Goal: Task Accomplishment & Management: Manage account settings

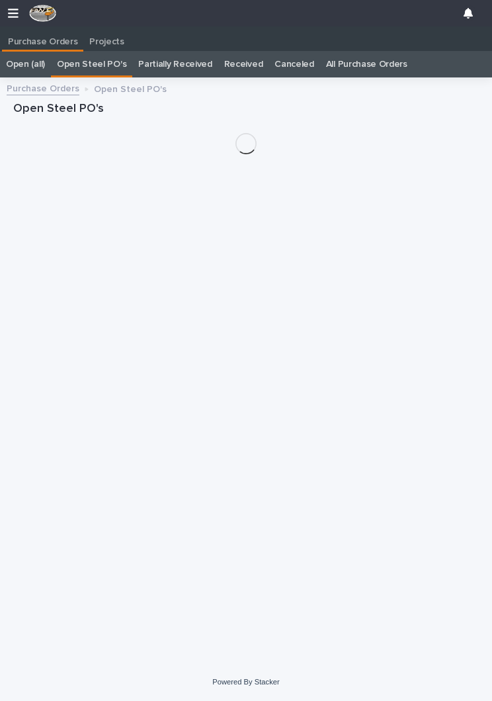
scroll to position [0, 6]
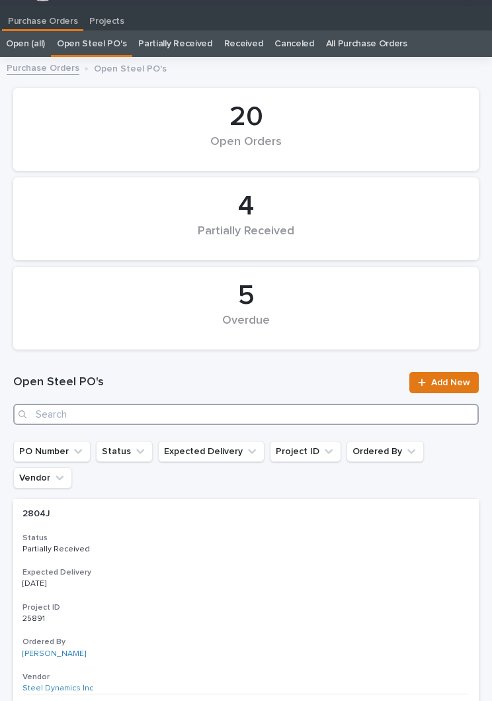
click at [232, 410] on input "Search" at bounding box center [246, 414] width 466 height 21
type input "2854"
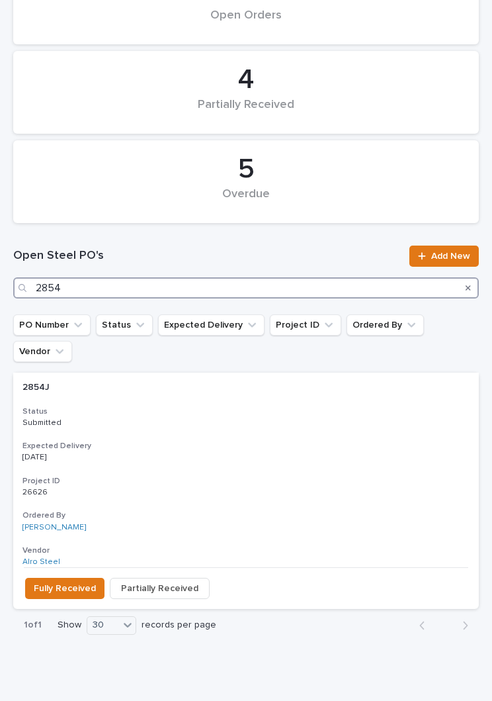
scroll to position [147, 0]
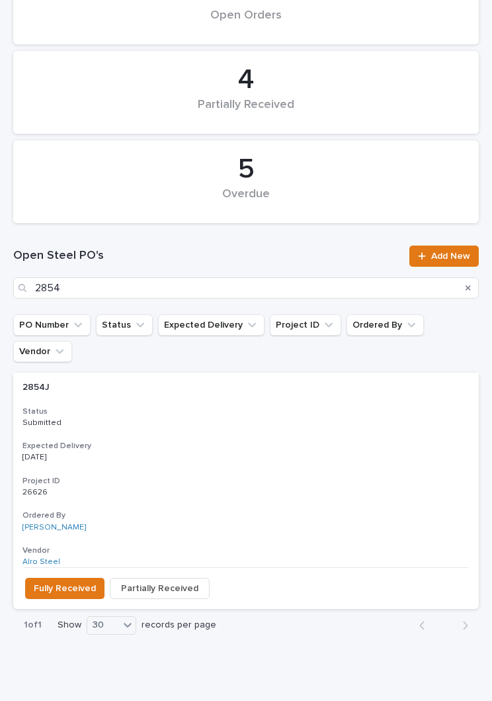
click at [247, 410] on div "2854J 2854J Status Submitted Expected Delivery [DATE] Project ID 26626 26626 Or…" at bounding box center [246, 470] width 466 height 195
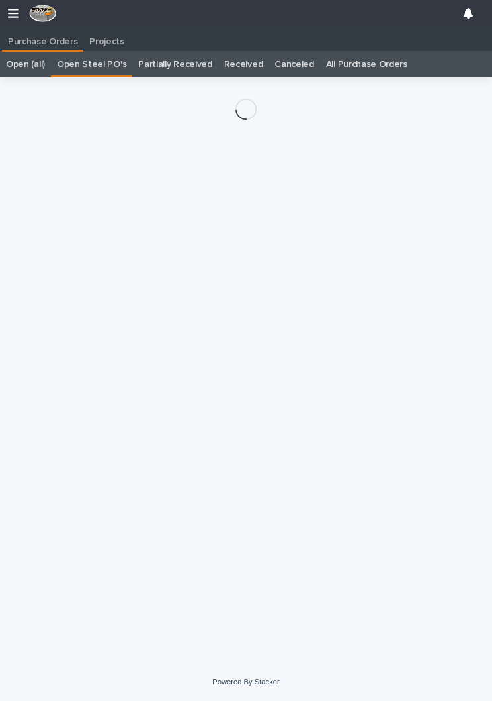
scroll to position [0, 6]
click at [218, 391] on div "Loading... Saving… Loading... Saving…" at bounding box center [246, 353] width 479 height 553
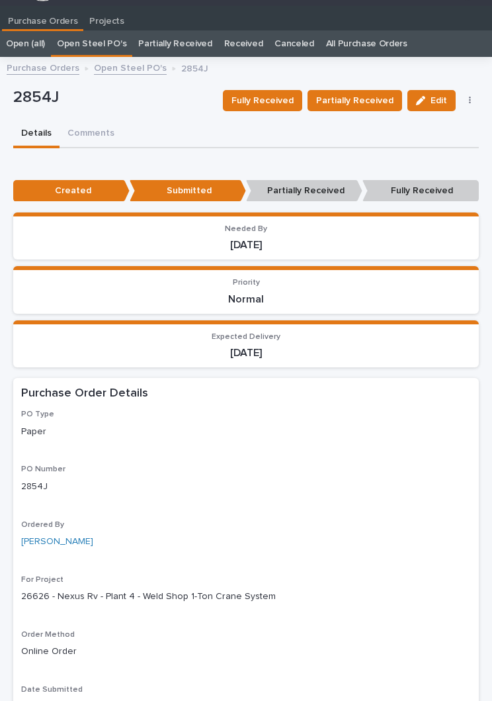
click at [363, 101] on span "Partially Received" at bounding box center [354, 101] width 77 height 16
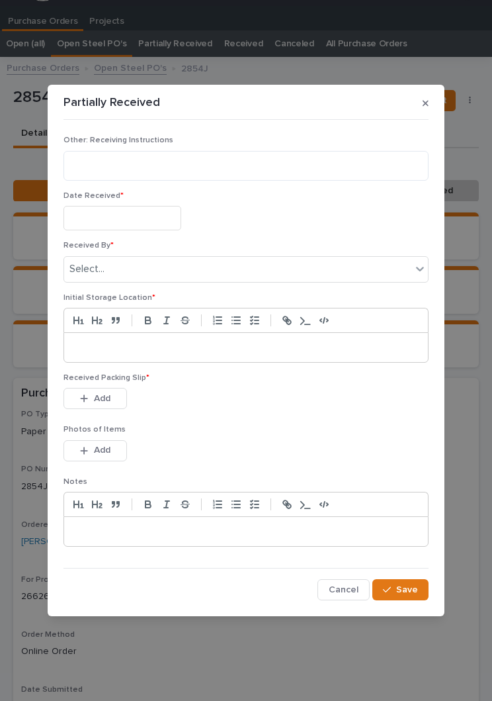
click at [137, 218] on input "text" at bounding box center [123, 218] width 118 height 24
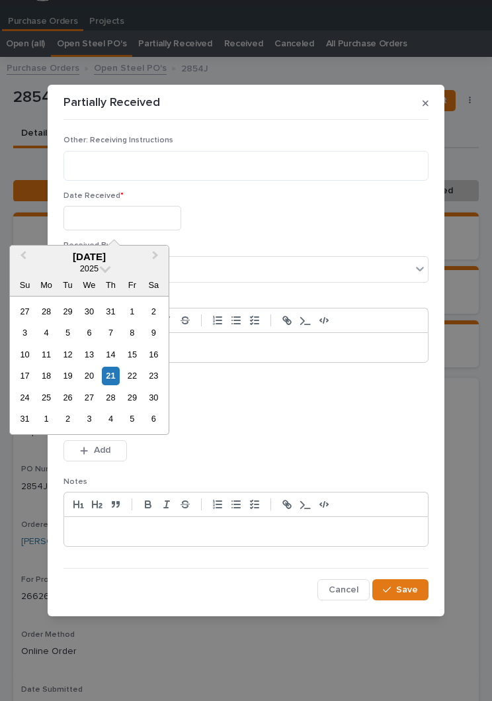
click at [115, 377] on div "21" at bounding box center [111, 376] width 18 height 18
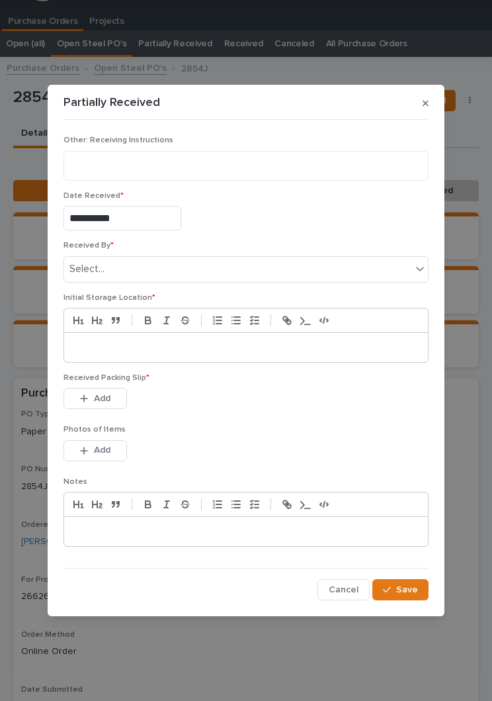
type input "**********"
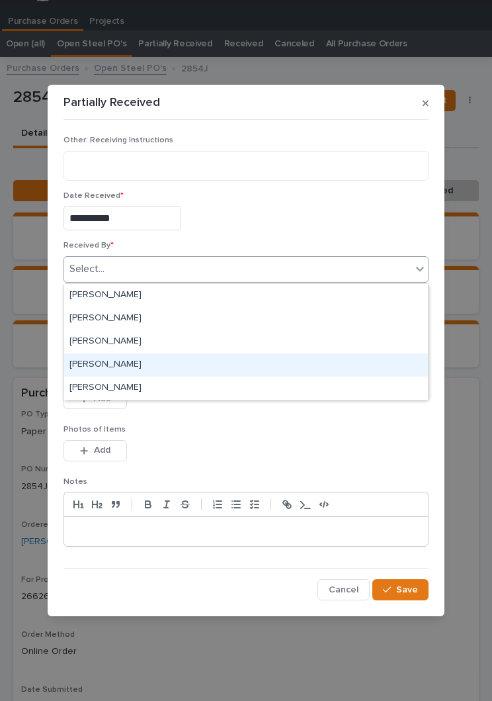
click at [169, 370] on div "[PERSON_NAME]" at bounding box center [246, 364] width 364 height 23
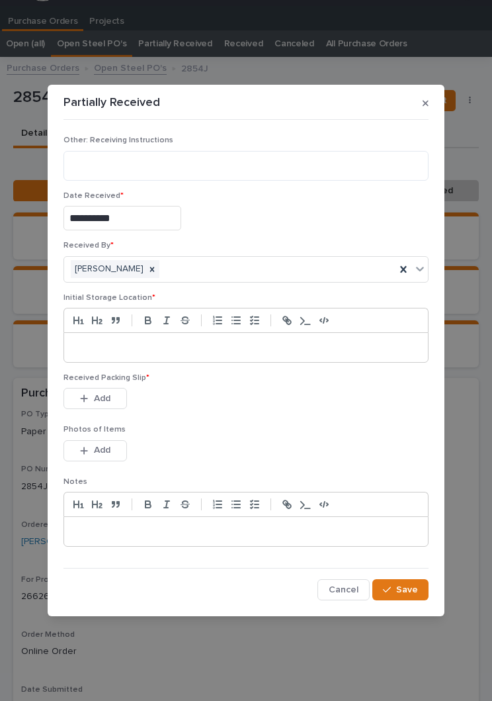
click at [227, 346] on p at bounding box center [246, 347] width 344 height 13
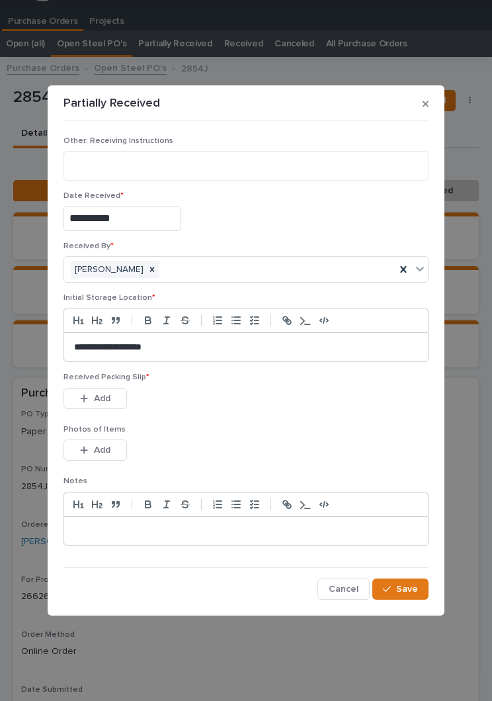
click at [276, 418] on div "Received Packing Slip * This file cannot be opened Download File Add" at bounding box center [246, 399] width 365 height 52
click at [266, 420] on div "Received Packing Slip * This file cannot be opened Download File Add" at bounding box center [246, 399] width 365 height 52
click at [97, 404] on button "Add" at bounding box center [96, 398] width 64 height 21
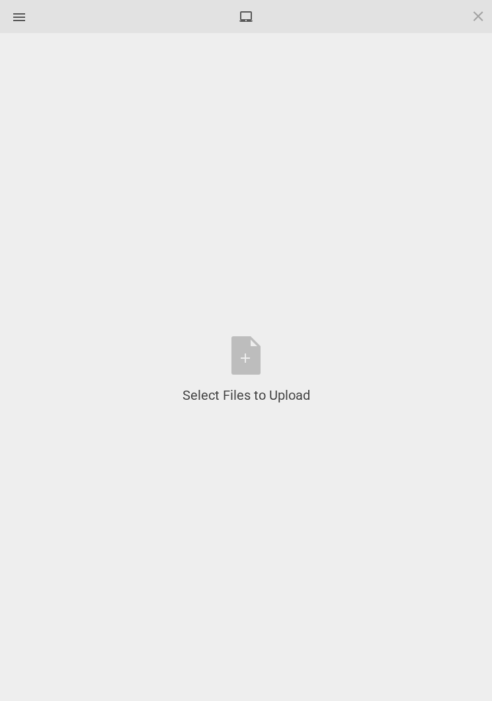
click at [263, 364] on div "Select Files to Upload or Drag and Drop, Copy and Paste Files" at bounding box center [247, 370] width 128 height 68
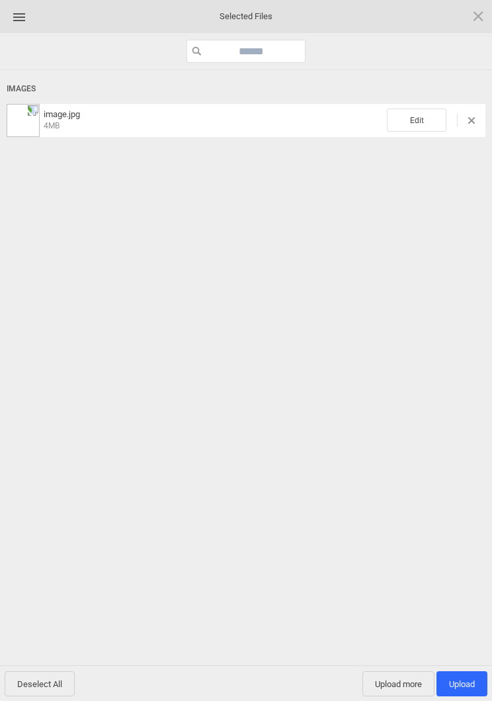
click at [426, 130] on span "Edit" at bounding box center [417, 120] width 60 height 23
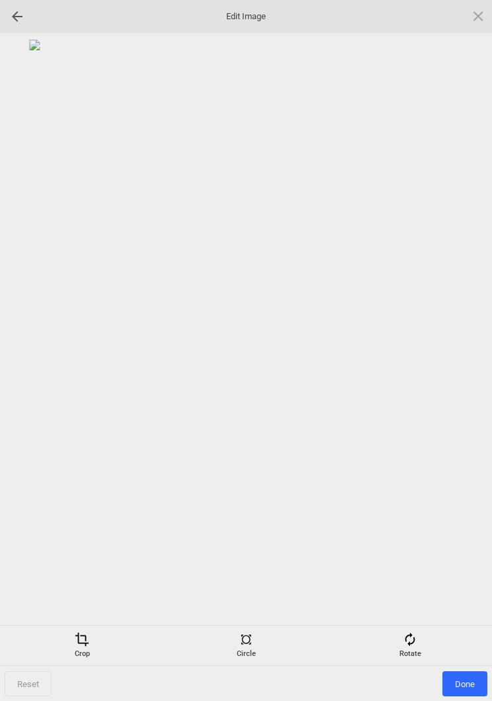
click at [418, 643] on div "Rotate" at bounding box center [411, 645] width 158 height 26
click at [462, 345] on div at bounding box center [462, 350] width 33 height 33
click at [469, 353] on div at bounding box center [462, 350] width 33 height 33
click at [479, 346] on div at bounding box center [462, 350] width 33 height 33
click at [472, 359] on div at bounding box center [462, 350] width 33 height 33
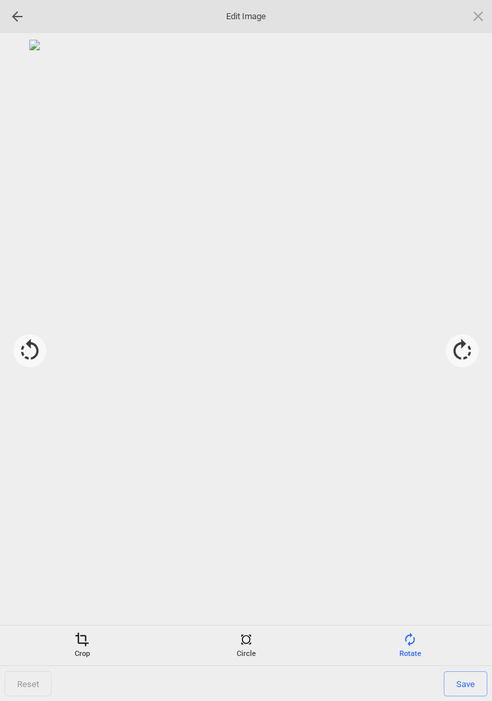
click at [470, 686] on span "Save" at bounding box center [466, 683] width 44 height 25
click at [453, 684] on span "Done" at bounding box center [465, 683] width 45 height 25
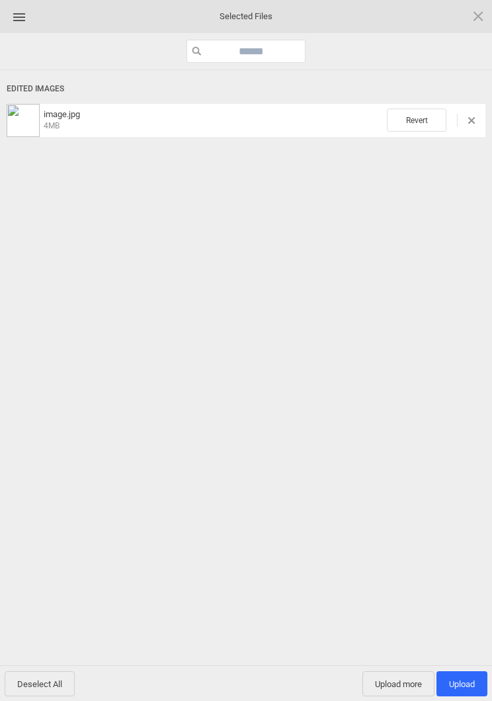
click at [393, 688] on span "Upload more" at bounding box center [399, 683] width 72 height 25
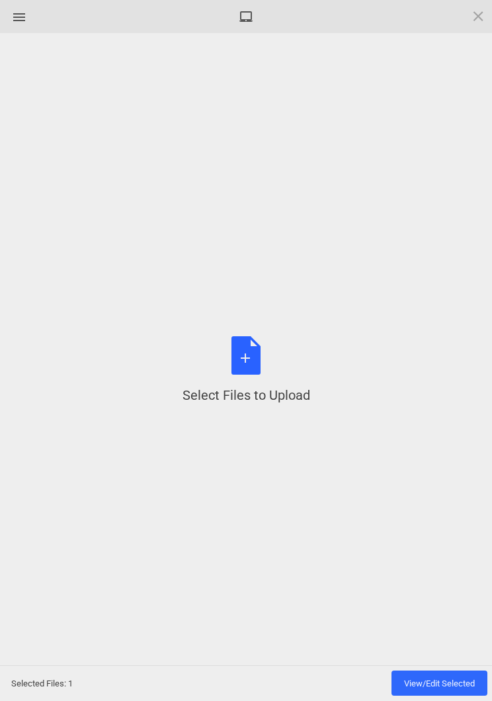
click at [261, 355] on div "Select Files to Upload or Drag and Drop, Copy and Paste Files" at bounding box center [247, 370] width 128 height 68
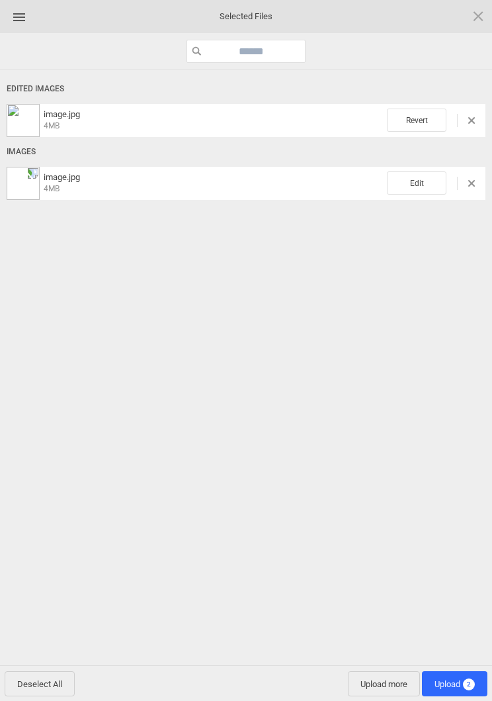
click at [418, 186] on span "Edit" at bounding box center [417, 182] width 60 height 23
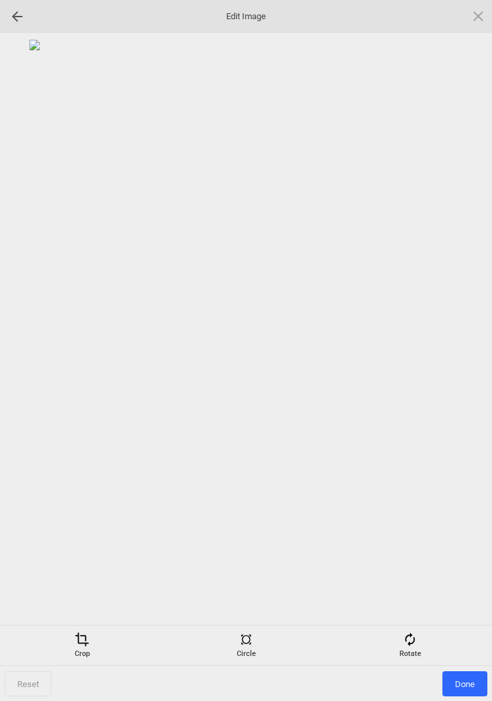
click at [411, 650] on div "Rotate" at bounding box center [411, 645] width 158 height 26
click at [467, 345] on div at bounding box center [462, 350] width 33 height 33
click at [467, 343] on div at bounding box center [462, 350] width 33 height 33
click at [479, 344] on div at bounding box center [462, 350] width 33 height 33
click at [477, 344] on div at bounding box center [462, 350] width 33 height 33
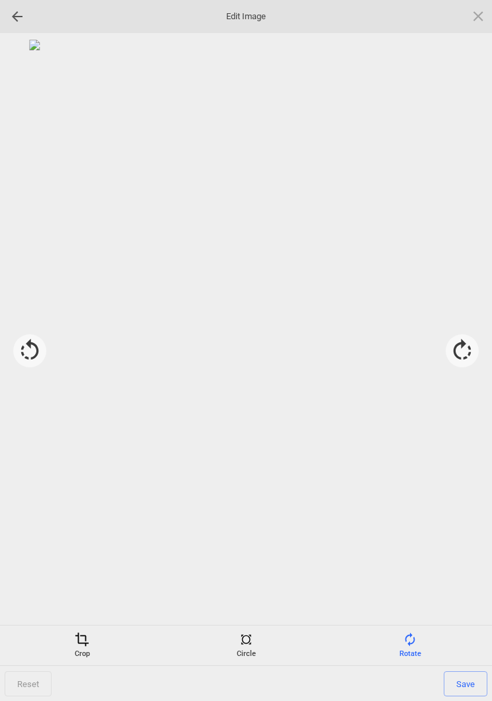
click at [473, 686] on span "Save" at bounding box center [466, 683] width 44 height 25
click at [471, 685] on span "Done" at bounding box center [465, 683] width 45 height 25
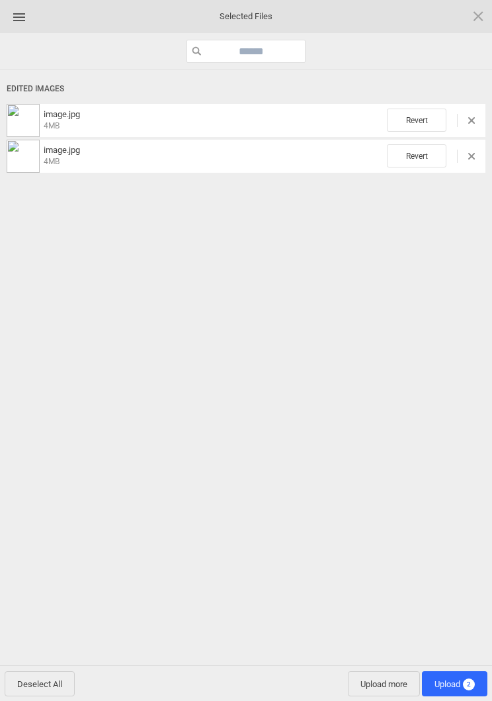
click at [459, 686] on span "Upload 2" at bounding box center [455, 684] width 40 height 10
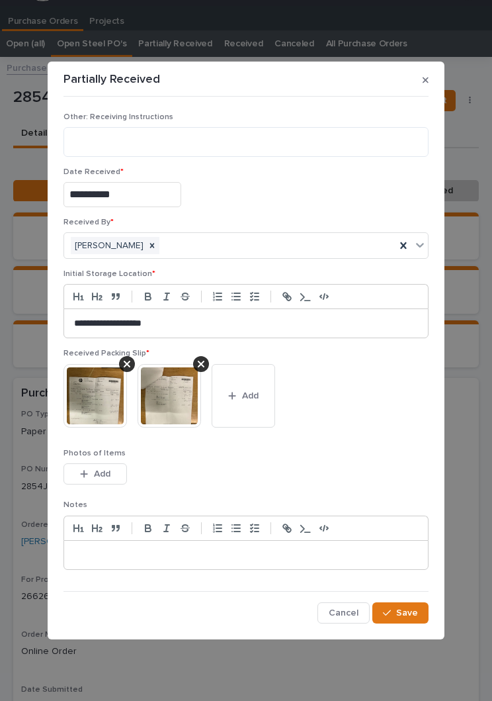
click at [412, 617] on span "Save" at bounding box center [408, 613] width 22 height 12
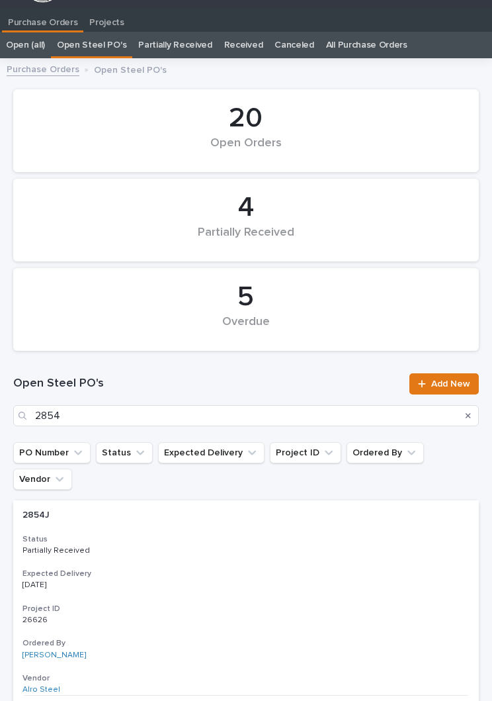
scroll to position [21, 0]
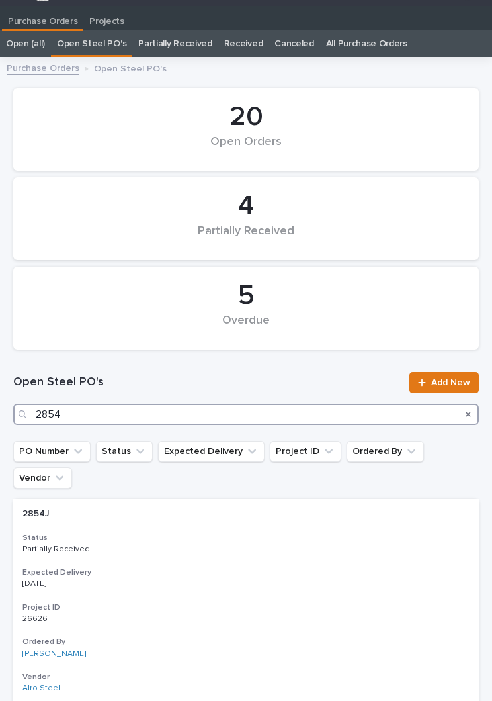
click at [212, 418] on input "2854" at bounding box center [246, 414] width 466 height 21
type input "2851"
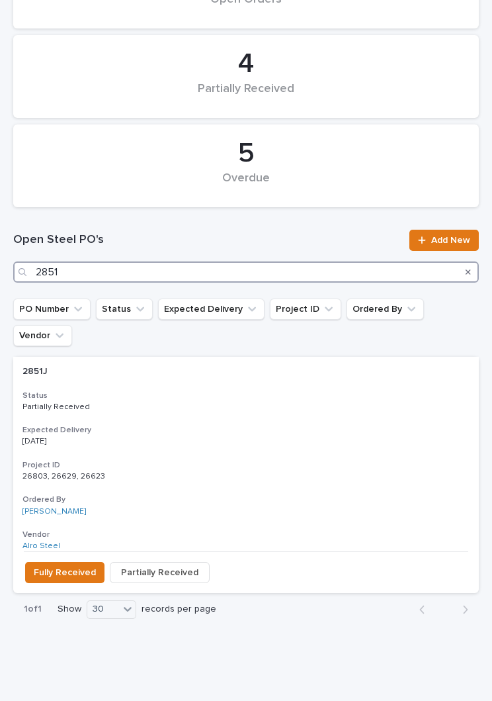
scroll to position [162, 0]
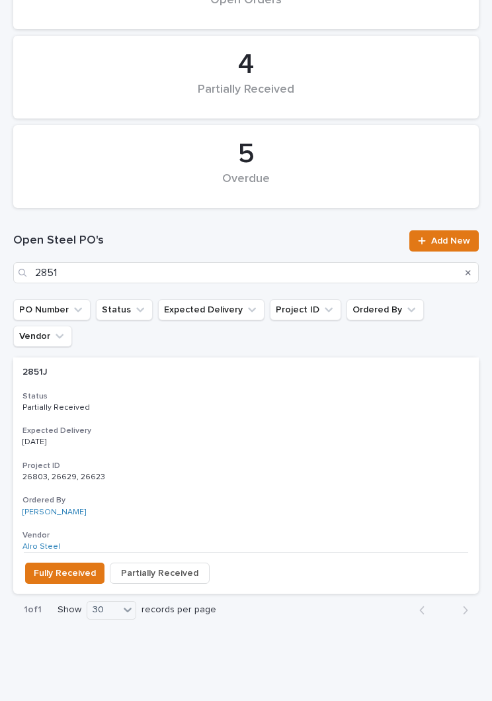
click at [255, 389] on div "2851J 2851J Status Partially Received Expected Delivery [DATE] Project ID 26803…" at bounding box center [246, 454] width 466 height 195
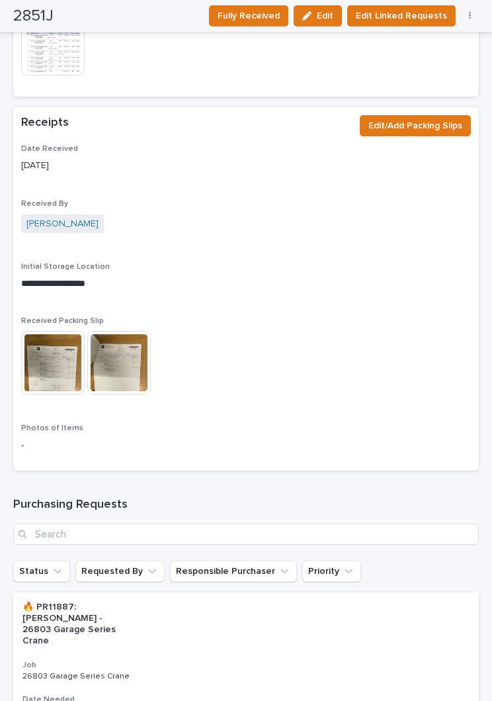
scroll to position [1419, 0]
click at [415, 118] on span "Edit/Add Packing Slips" at bounding box center [416, 126] width 94 height 16
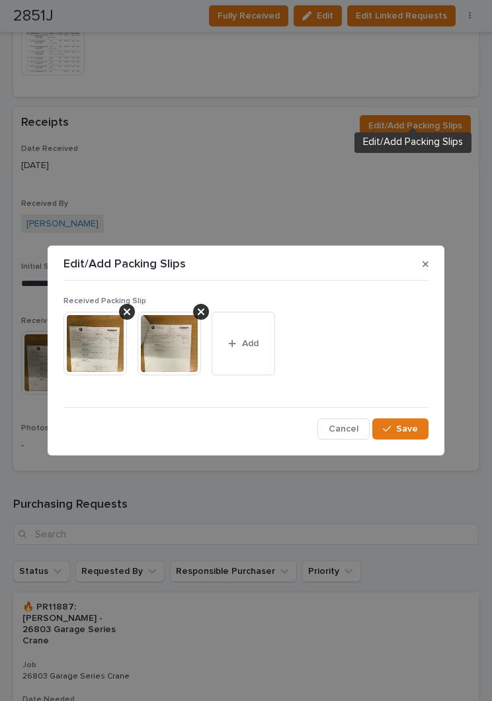
click at [260, 348] on button "Add" at bounding box center [244, 344] width 64 height 64
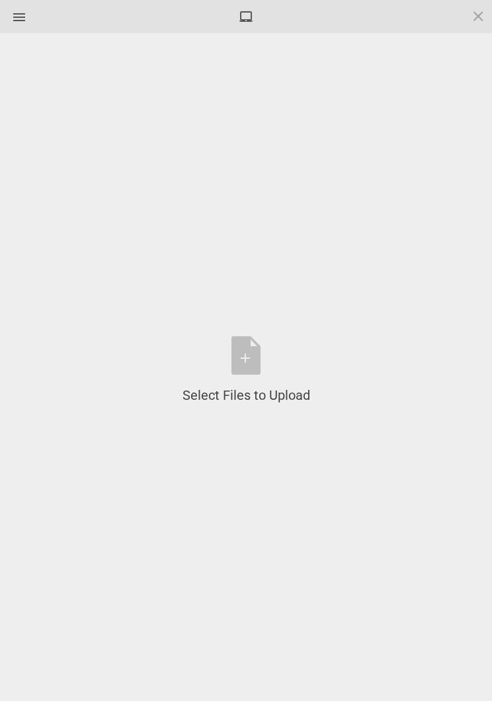
click at [252, 364] on div "Select Files to Upload or Drag and Drop, Copy and Paste Files" at bounding box center [247, 370] width 128 height 68
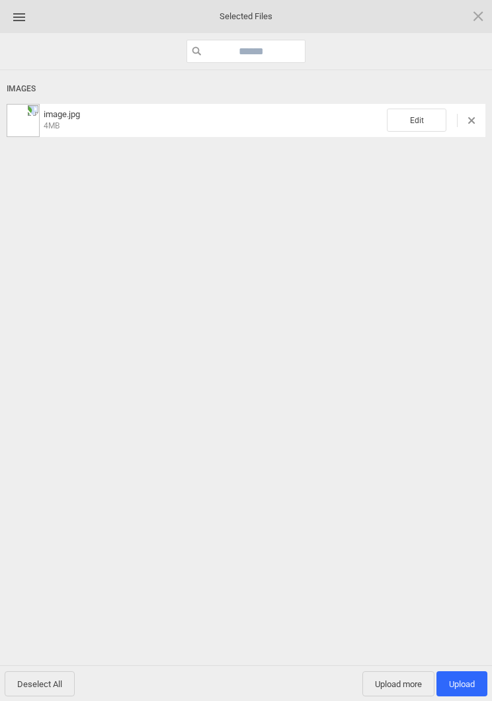
click at [424, 102] on div "Images image.jpg 4MB Edit" at bounding box center [246, 107] width 479 height 60
click at [431, 121] on span "Edit" at bounding box center [417, 120] width 60 height 23
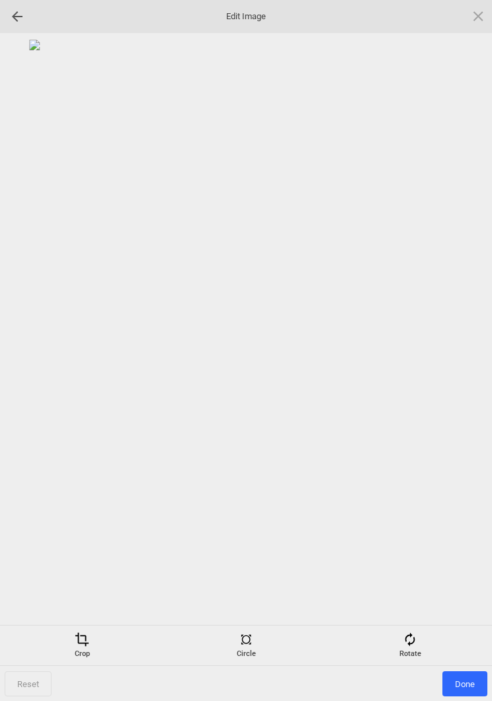
click at [408, 641] on span at bounding box center [410, 639] width 15 height 15
click at [465, 350] on div at bounding box center [462, 350] width 33 height 33
click at [455, 348] on div at bounding box center [462, 350] width 33 height 33
click at [458, 342] on div at bounding box center [462, 350] width 33 height 33
click at [477, 333] on div at bounding box center [246, 329] width 479 height 579
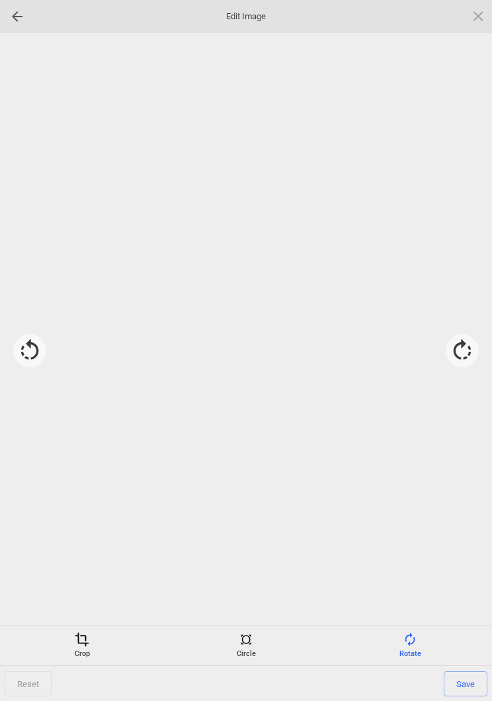
click at [466, 357] on div at bounding box center [462, 350] width 33 height 33
click at [469, 683] on span "Save" at bounding box center [466, 683] width 44 height 25
click at [464, 684] on span "Done" at bounding box center [465, 683] width 45 height 25
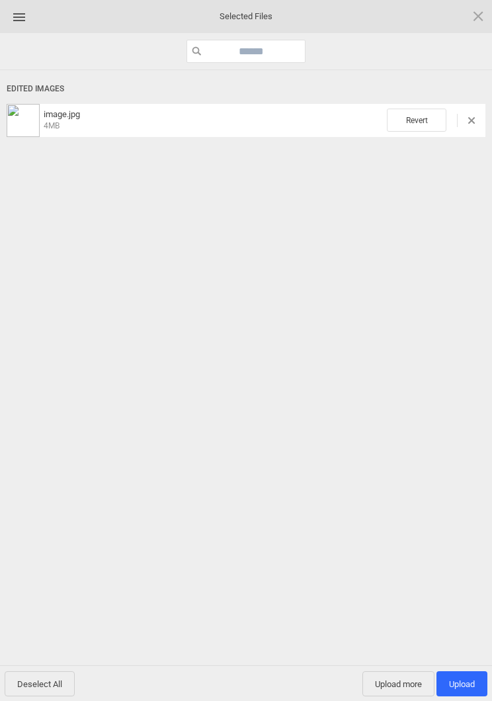
click at [406, 678] on span "Upload more" at bounding box center [399, 683] width 72 height 25
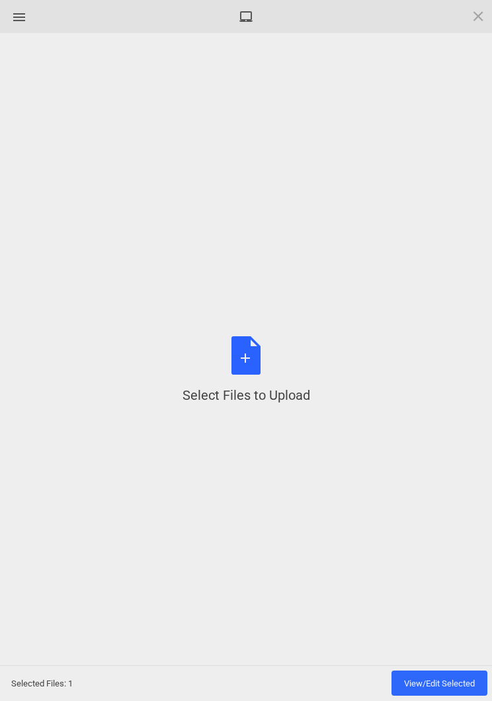
click at [254, 364] on div "Select Files to Upload or Drag and Drop, Copy and Paste Files" at bounding box center [247, 370] width 128 height 68
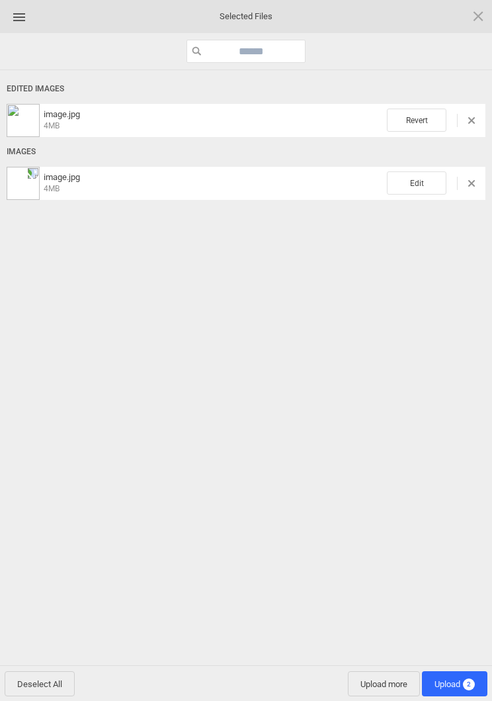
click at [418, 172] on span "Edit" at bounding box center [417, 182] width 60 height 23
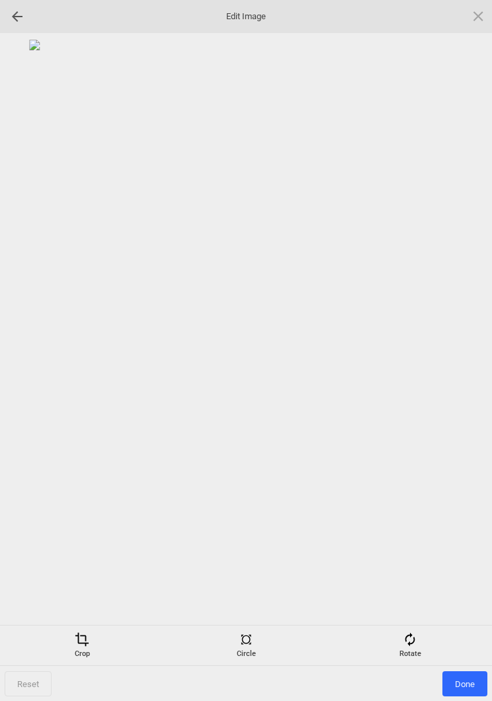
click at [419, 637] on div "Rotate" at bounding box center [411, 645] width 158 height 26
click at [460, 356] on div at bounding box center [462, 350] width 33 height 33
click at [467, 350] on div at bounding box center [462, 350] width 33 height 33
click at [479, 339] on div at bounding box center [462, 350] width 33 height 33
click at [477, 340] on div at bounding box center [462, 350] width 33 height 33
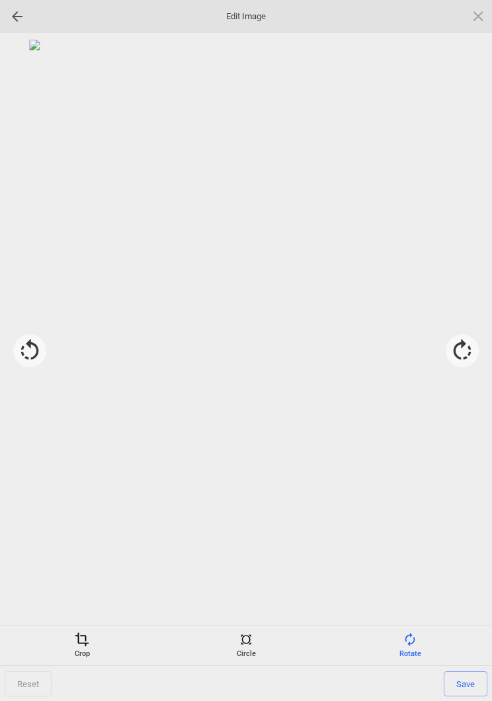
click at [481, 686] on span "Save" at bounding box center [466, 683] width 44 height 25
click at [460, 684] on span "Done" at bounding box center [465, 683] width 45 height 25
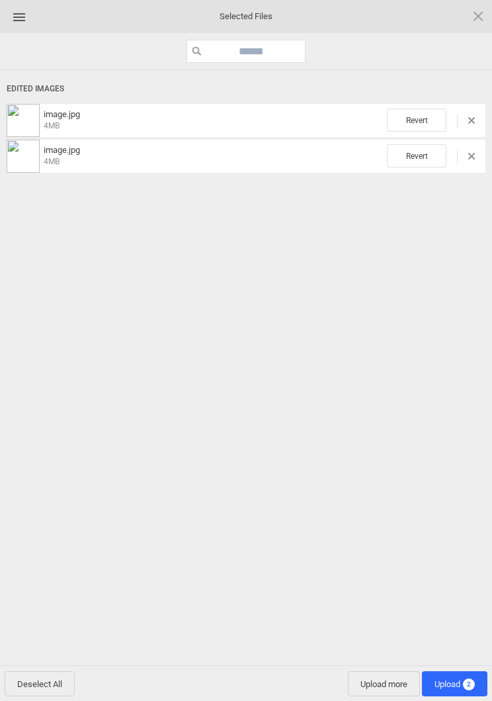
click at [453, 684] on span "Upload 2" at bounding box center [455, 684] width 40 height 10
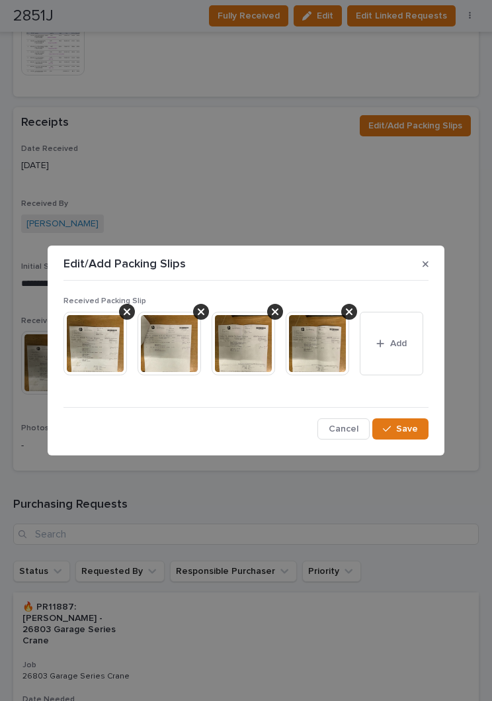
click at [414, 424] on span "Save" at bounding box center [408, 429] width 22 height 12
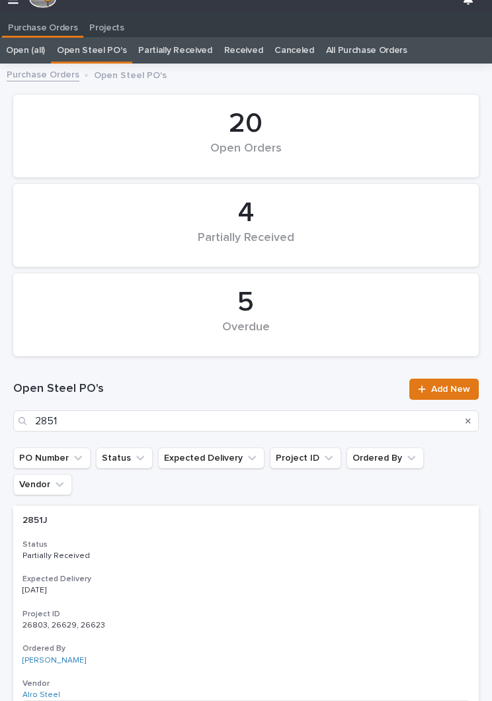
scroll to position [21, 0]
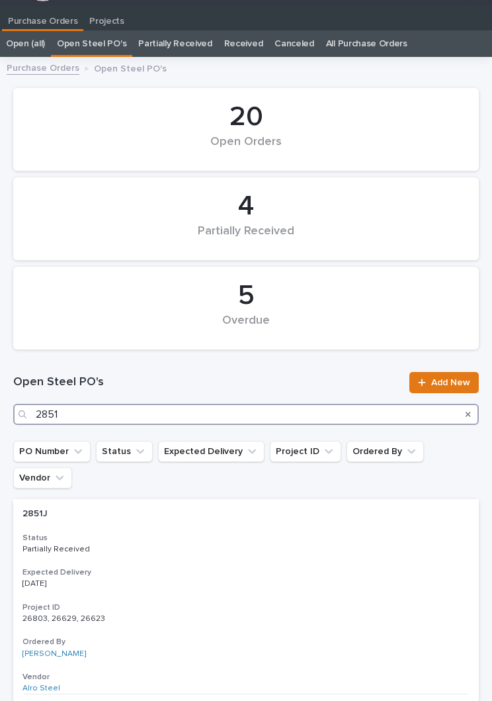
click at [161, 414] on input "2851" at bounding box center [246, 414] width 466 height 21
type input "2846"
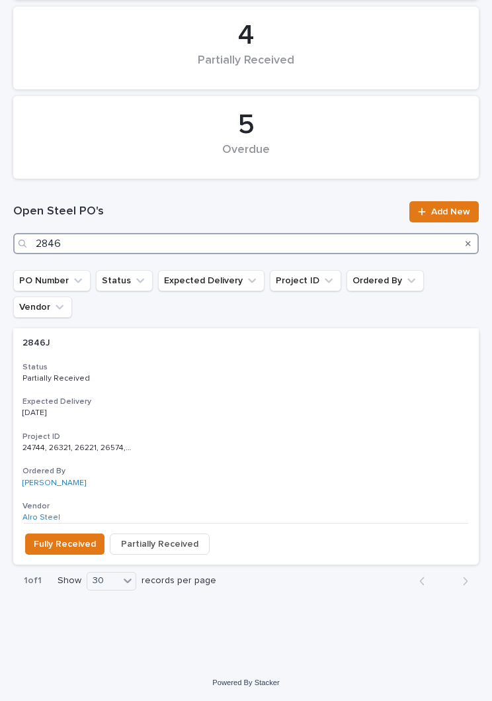
scroll to position [162, 0]
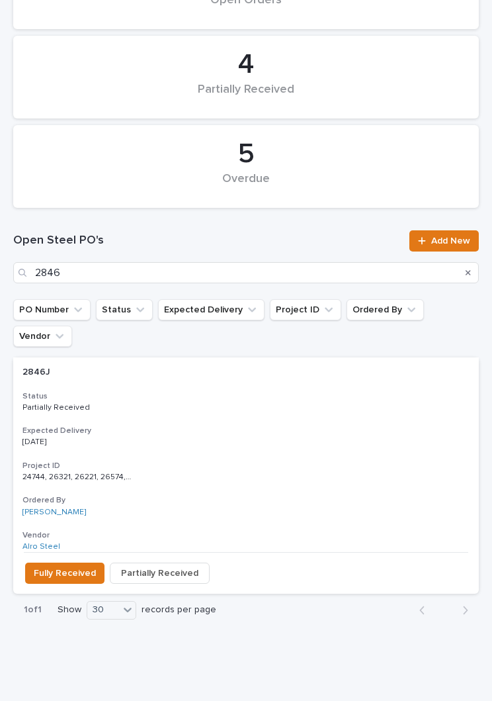
click at [263, 403] on p "Partially Received" at bounding box center [246, 407] width 447 height 9
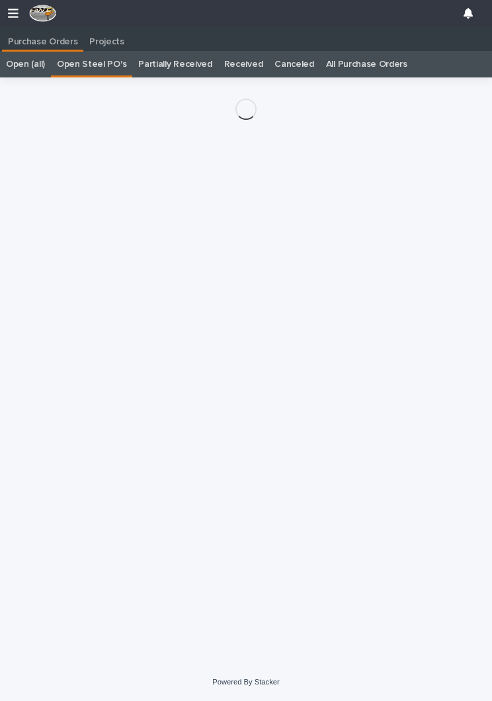
scroll to position [21, 0]
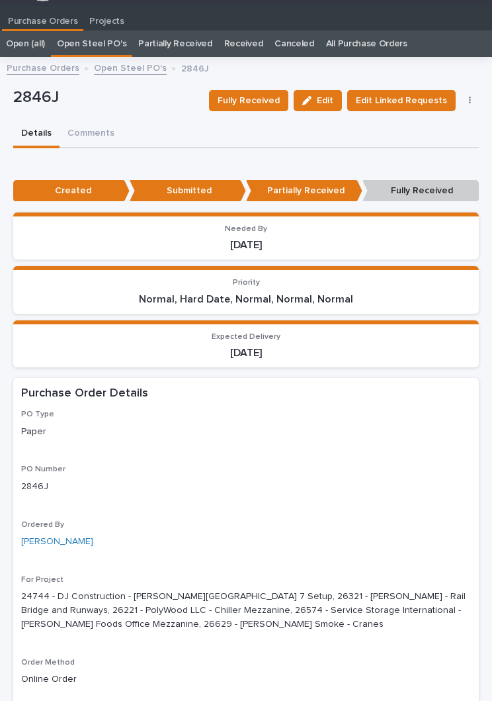
click at [258, 93] on span "Fully Received" at bounding box center [249, 101] width 62 height 16
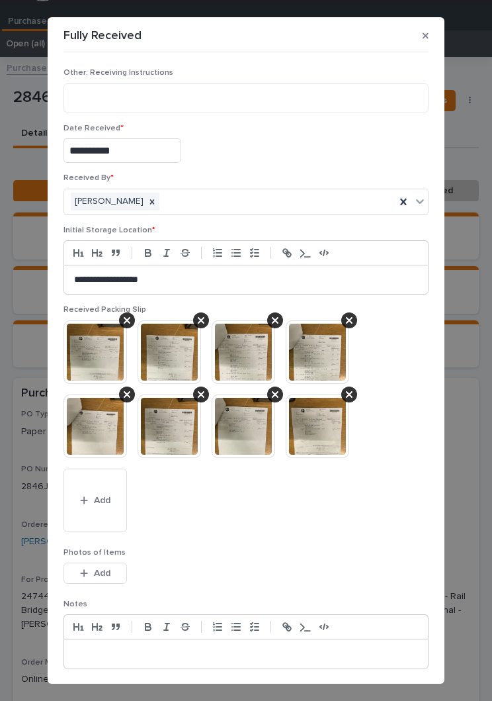
click at [122, 491] on button "Add" at bounding box center [96, 501] width 64 height 64
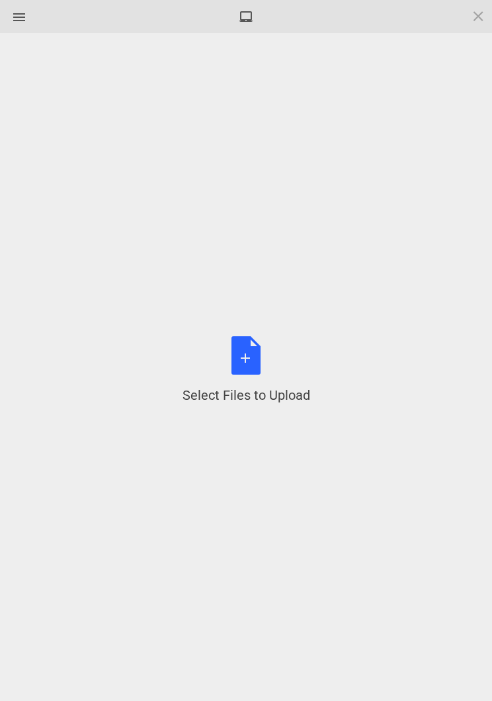
click at [254, 351] on div "Select Files to Upload or Drag and Drop, Copy and Paste Files" at bounding box center [247, 370] width 128 height 68
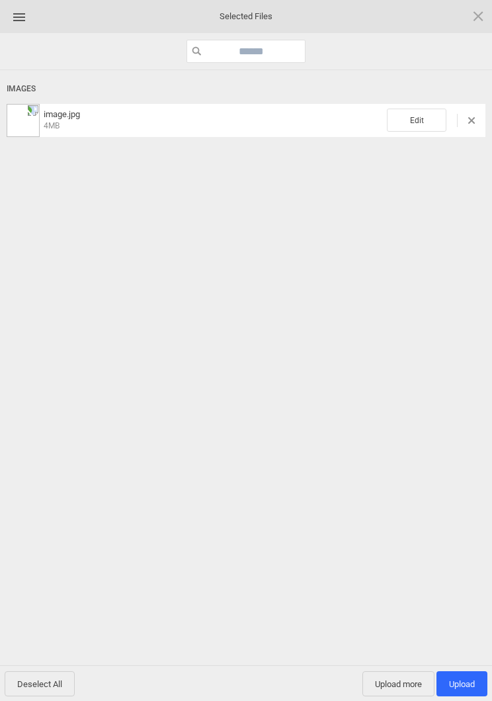
click at [408, 122] on span "Edit" at bounding box center [417, 120] width 60 height 23
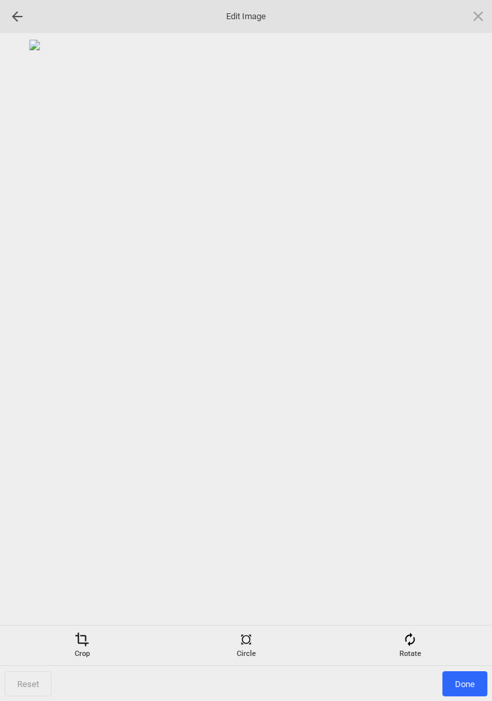
click at [416, 643] on span at bounding box center [410, 639] width 15 height 15
click at [473, 351] on div at bounding box center [462, 350] width 33 height 33
click at [467, 346] on div at bounding box center [462, 350] width 33 height 33
click at [469, 344] on div at bounding box center [462, 350] width 33 height 33
click at [467, 339] on div at bounding box center [462, 350] width 33 height 33
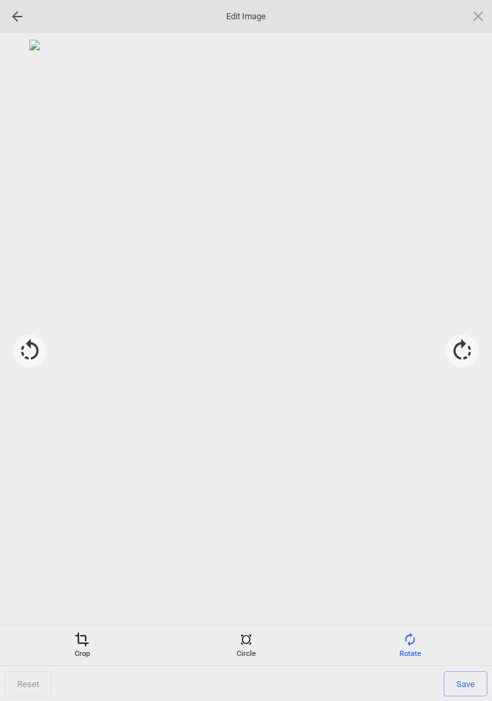
click at [460, 675] on span "Save" at bounding box center [466, 683] width 44 height 25
click at [469, 686] on span "Done" at bounding box center [465, 683] width 45 height 25
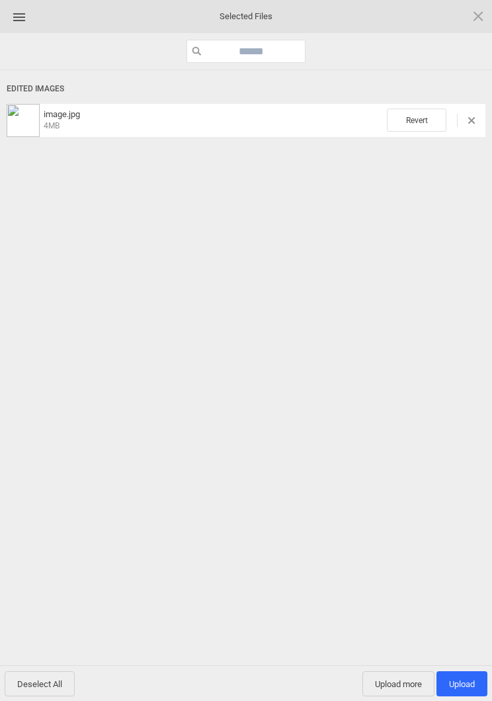
click at [465, 685] on span "Upload 1" at bounding box center [462, 684] width 26 height 10
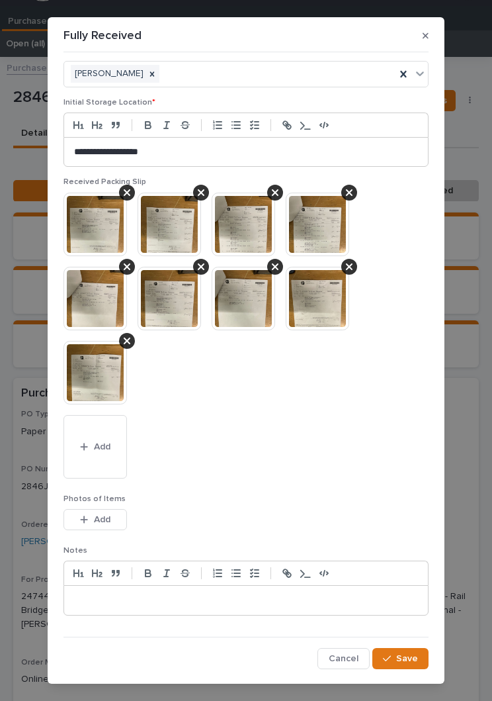
scroll to position [128, 0]
click at [415, 655] on span "Save" at bounding box center [408, 659] width 22 height 12
